Goal: Check status: Check status

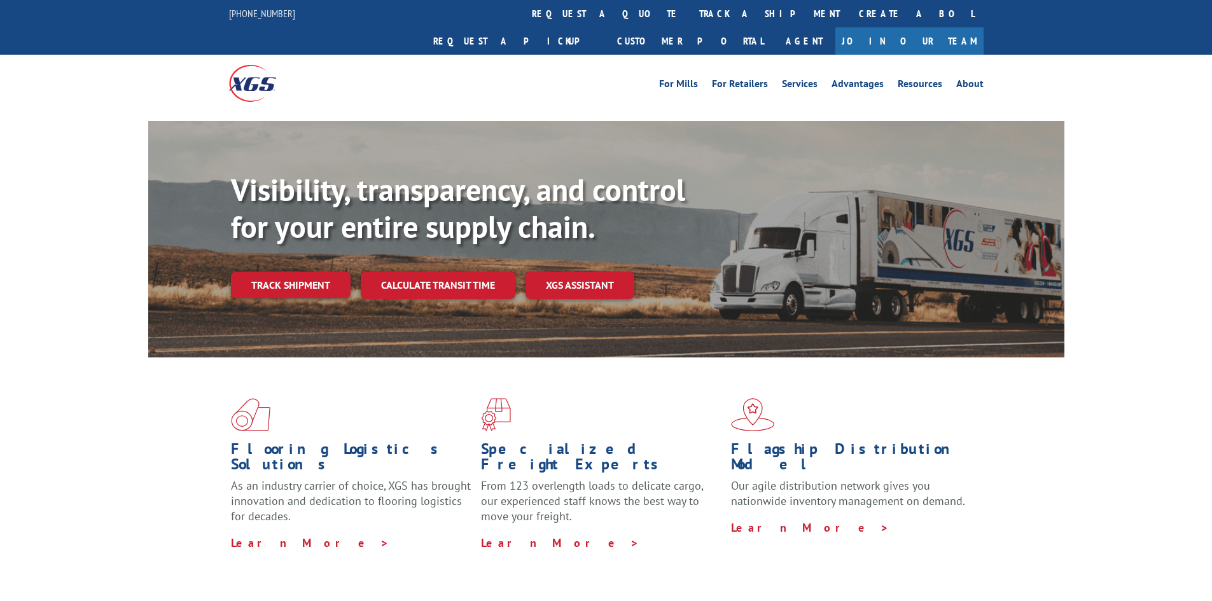
click at [283, 243] on div "Visibility, transparency, and control for your entire supply chain. Track shipm…" at bounding box center [647, 260] width 833 height 177
click at [305, 272] on link "Track shipment" at bounding box center [291, 285] width 120 height 27
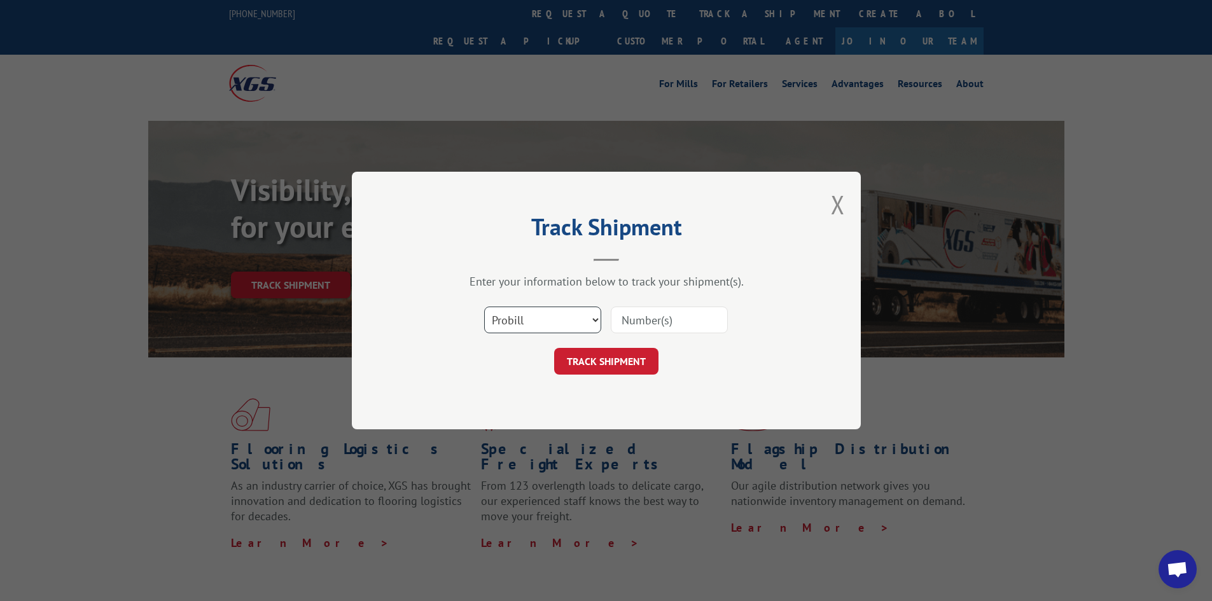
click at [517, 312] on select "Select category... Probill BOL PO" at bounding box center [542, 320] width 117 height 27
select select "po"
click at [484, 307] on select "Select category... Probill BOL PO" at bounding box center [542, 320] width 117 height 27
click at [662, 309] on input at bounding box center [669, 320] width 117 height 27
paste input "38535828"
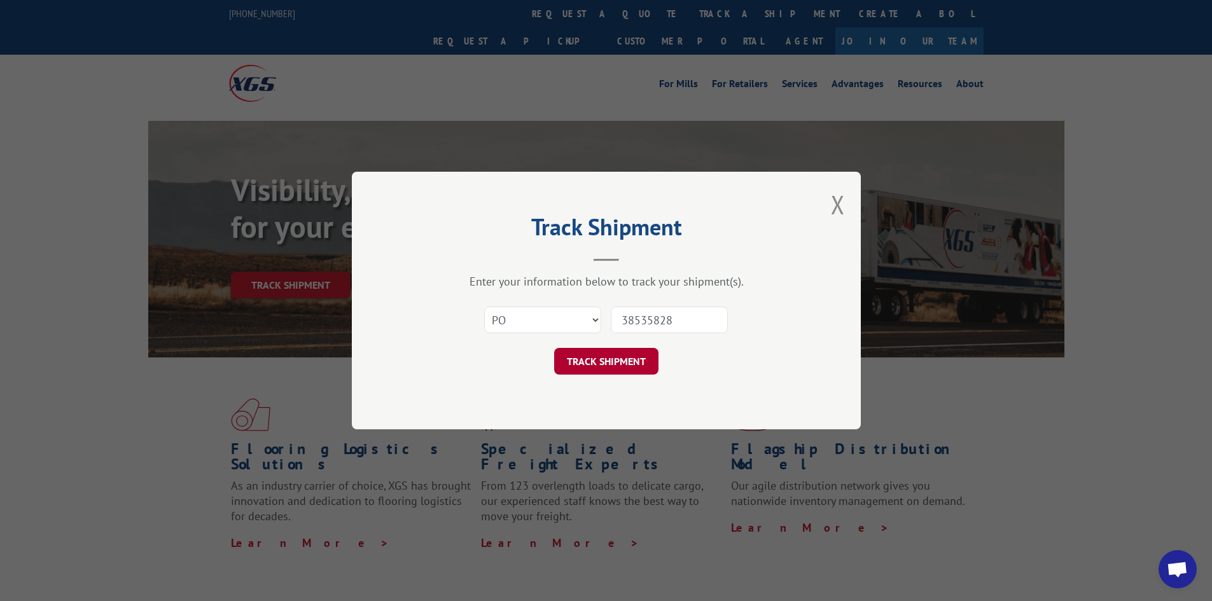
type input "38535828"
click at [644, 369] on button "TRACK SHIPMENT" at bounding box center [606, 361] width 104 height 27
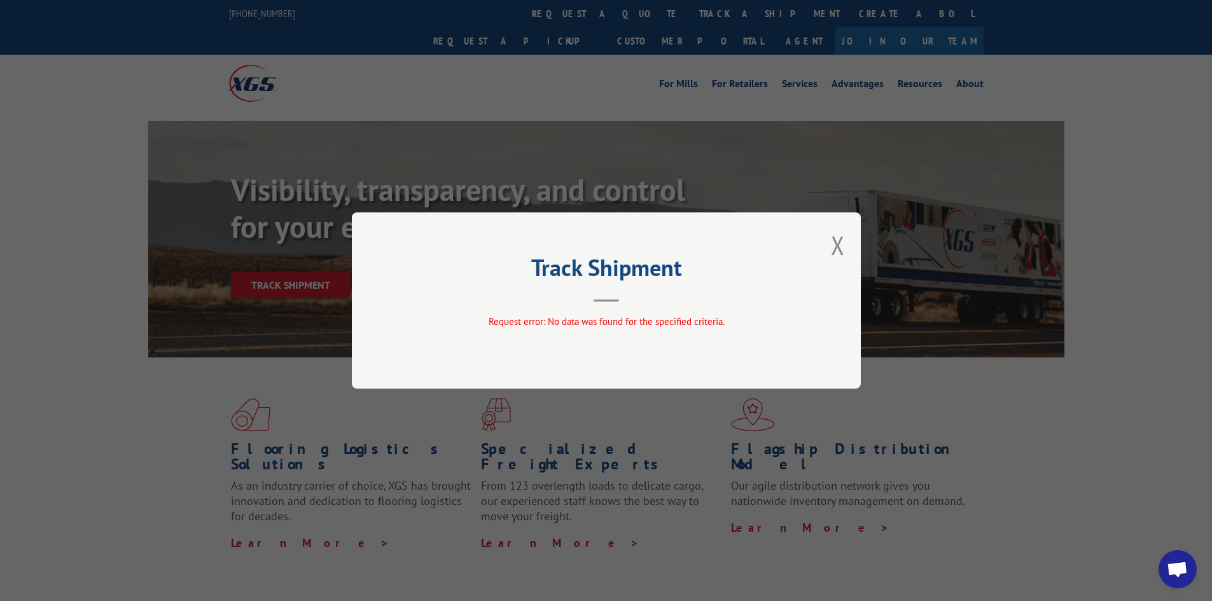
click at [851, 246] on div "Track Shipment Request error: No data was found for the specified criteria." at bounding box center [606, 300] width 509 height 176
drag, startPoint x: 823, startPoint y: 251, endPoint x: 869, endPoint y: 165, distance: 97.9
click at [824, 251] on div "Track Shipment Request error: No data was found for the specified criteria." at bounding box center [606, 300] width 509 height 176
